Goal: Information Seeking & Learning: Learn about a topic

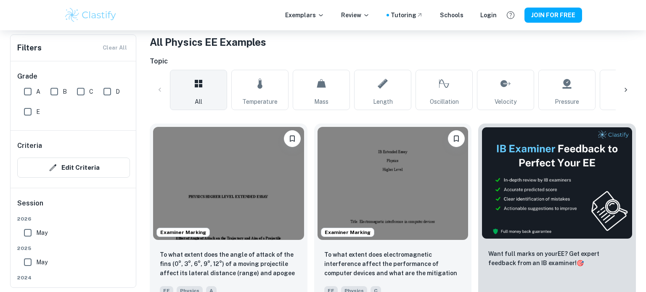
scroll to position [159, 0]
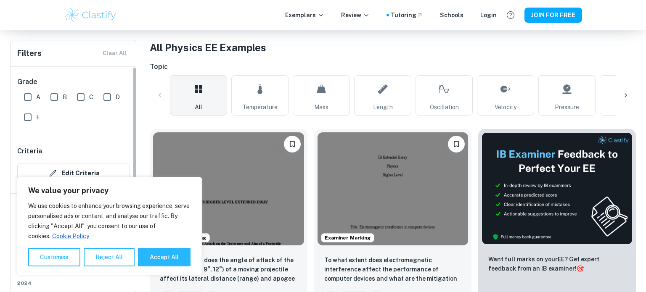
click at [61, 97] on input "B" at bounding box center [54, 97] width 17 height 17
checkbox input "true"
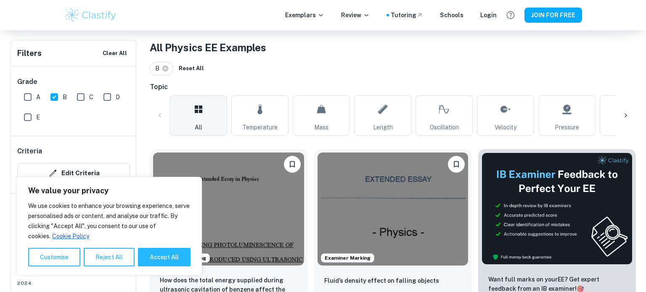
click at [28, 94] on input "A" at bounding box center [27, 97] width 17 height 17
checkbox input "true"
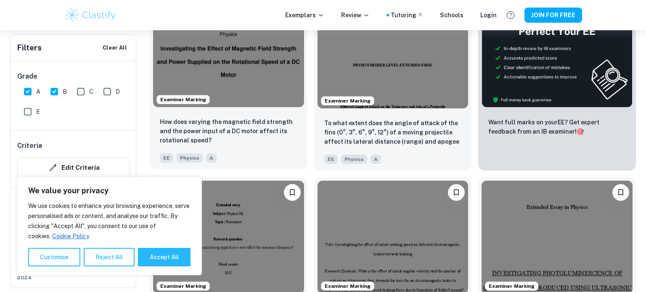
scroll to position [319, 0]
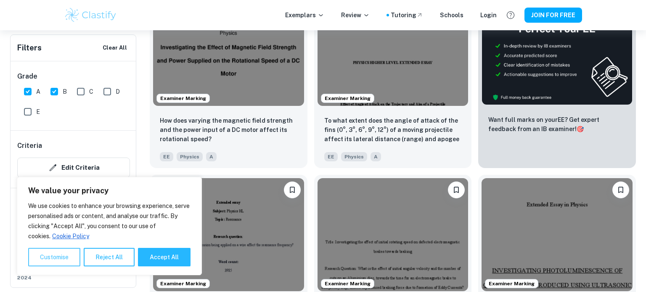
click at [47, 263] on button "Customise" at bounding box center [54, 257] width 52 height 19
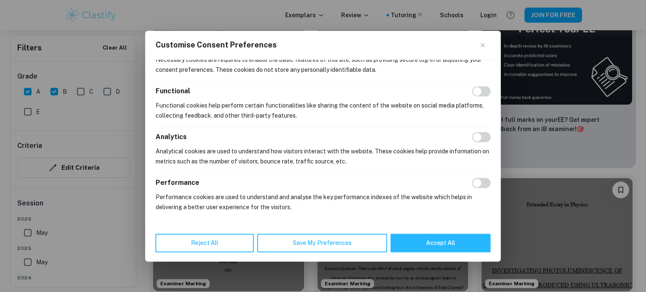
scroll to position [172, 0]
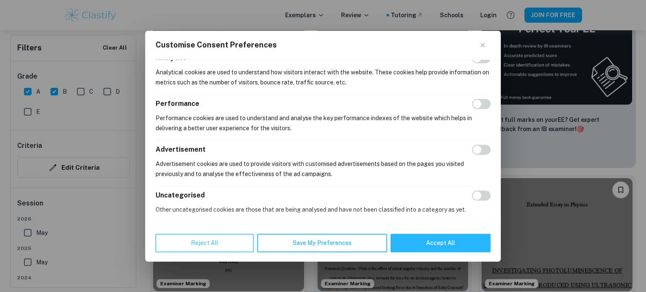
click at [222, 243] on button "Reject All" at bounding box center [205, 243] width 98 height 19
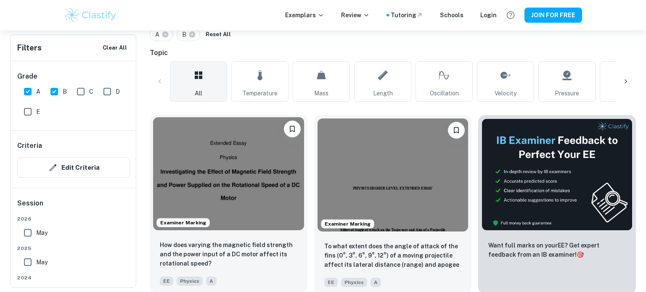
scroll to position [195, 0]
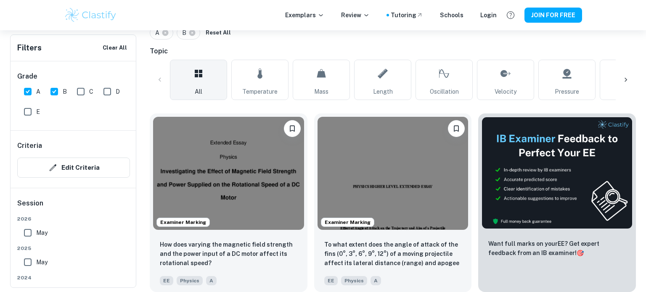
click at [631, 85] on div at bounding box center [626, 80] width 20 height 20
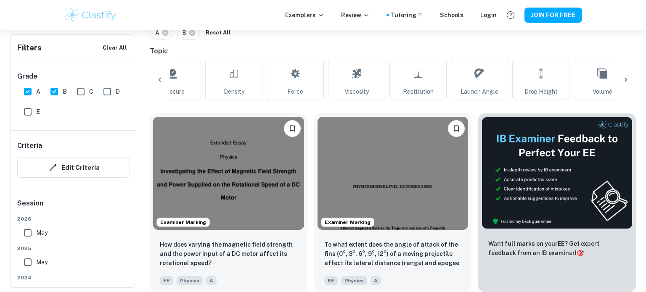
click at [631, 85] on div at bounding box center [626, 80] width 20 height 20
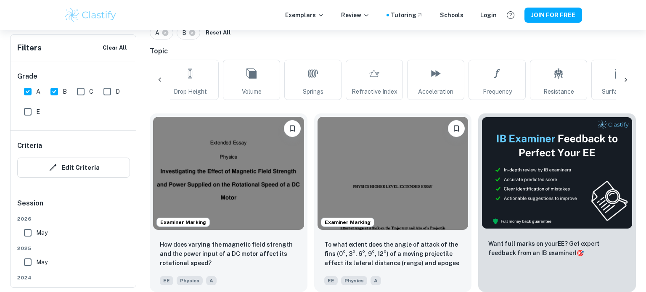
scroll to position [0, 789]
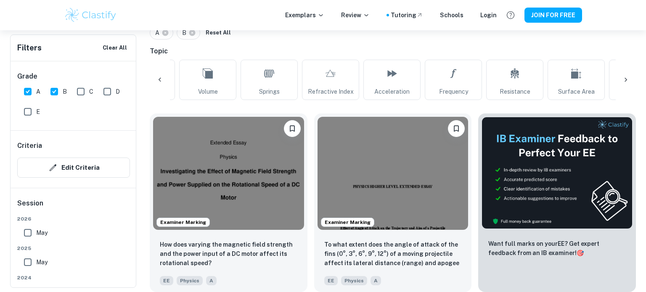
click at [631, 85] on div at bounding box center [626, 80] width 20 height 20
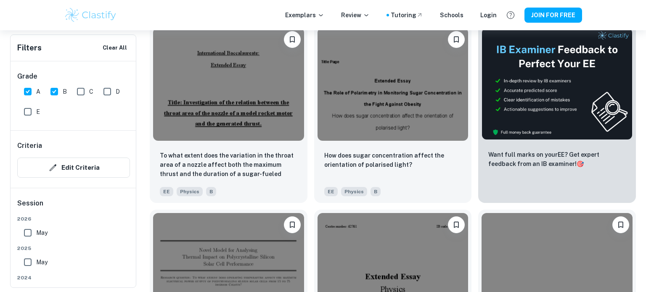
scroll to position [3253, 0]
